Goal: Task Accomplishment & Management: Manage account settings

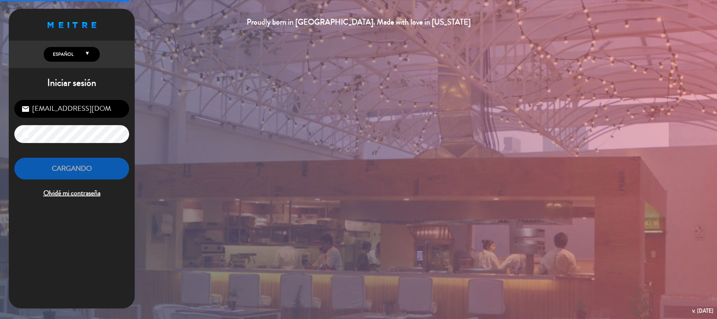
scroll to position [347, 0]
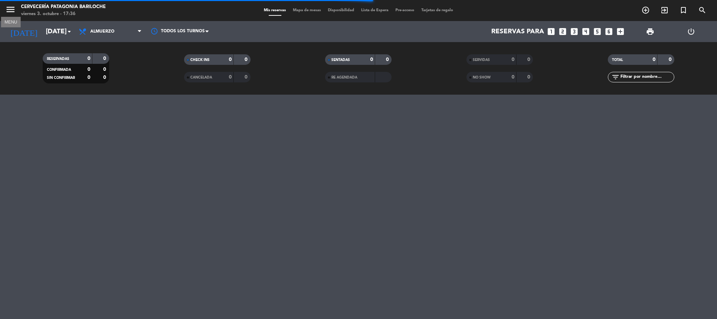
click at [11, 12] on icon "menu" at bounding box center [10, 9] width 11 height 11
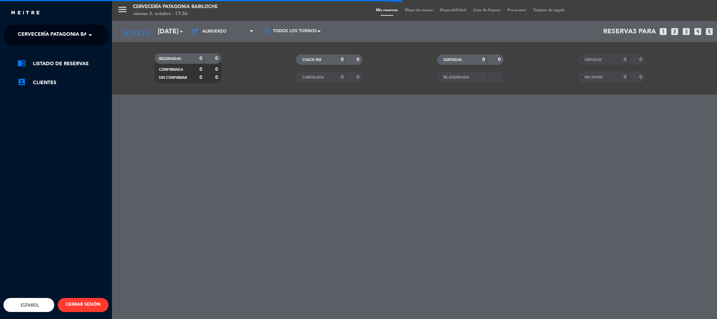
click at [43, 38] on span "Cervecería Patagonia Bariloche" at bounding box center [63, 35] width 91 height 15
click at [51, 64] on span "Experiencia Tour Cervecero" at bounding box center [47, 65] width 80 height 8
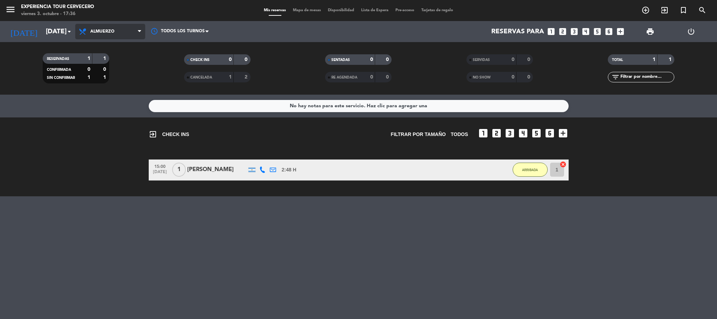
click at [126, 36] on span "Almuerzo" at bounding box center [110, 31] width 70 height 15
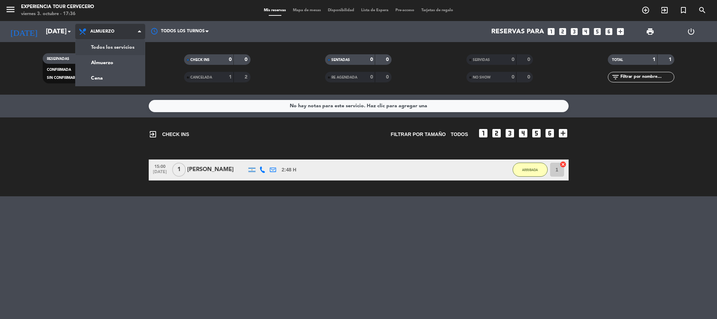
click at [131, 54] on div "menu Experiencia Tour Cervecero [DATE] 3. octubre - 17:36 Mis reservas Mapa de …" at bounding box center [358, 47] width 717 height 95
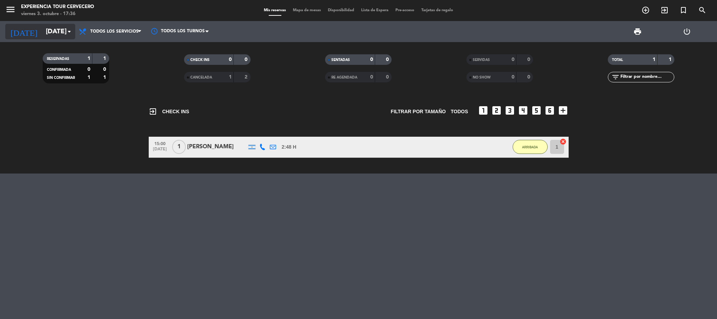
click at [57, 27] on input "[DATE]" at bounding box center [84, 31] width 84 height 15
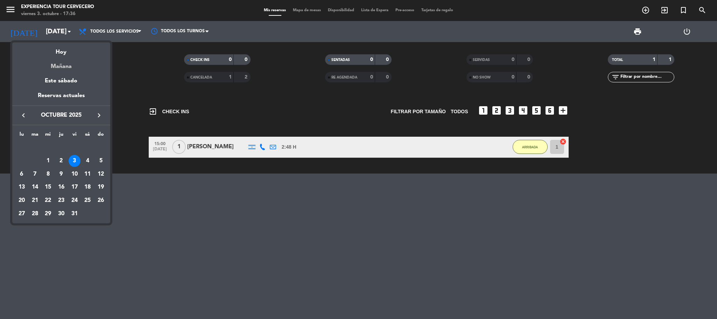
click at [64, 65] on div "Mañana" at bounding box center [61, 64] width 98 height 14
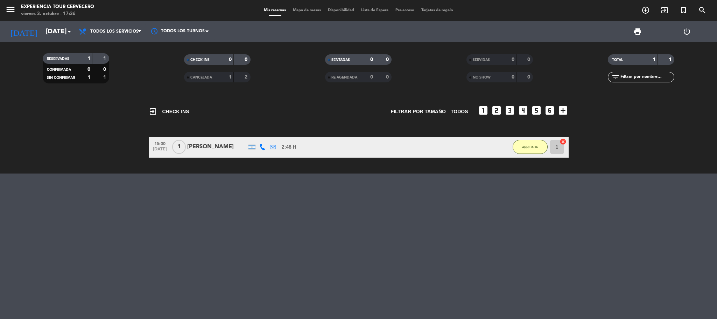
type input "[DATE]"
